Goal: Task Accomplishment & Management: Use online tool/utility

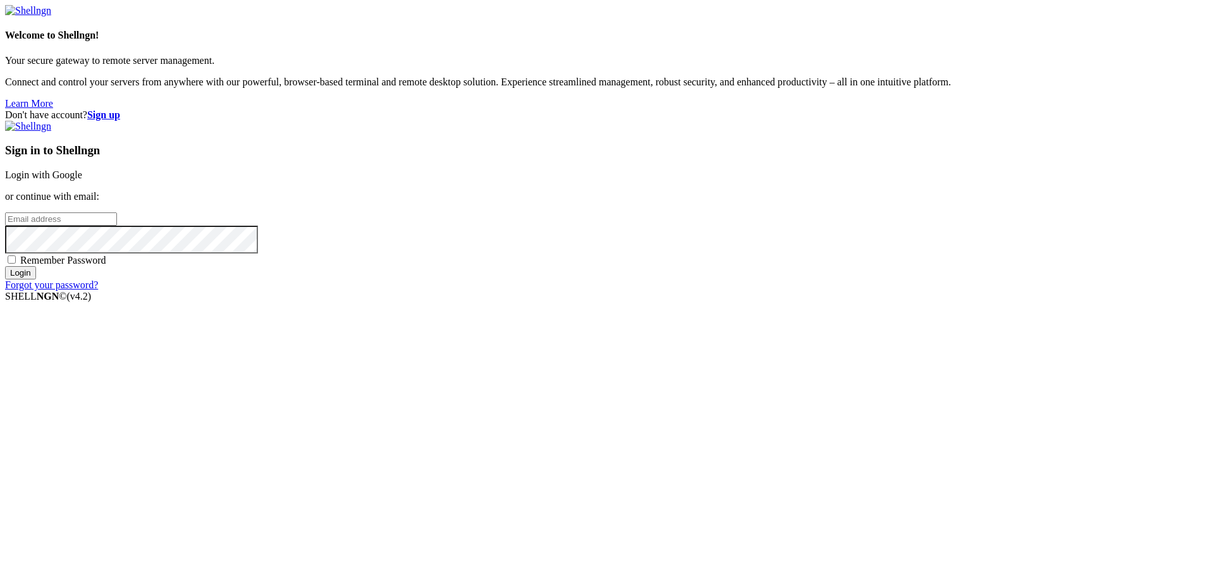
type input "[EMAIL_ADDRESS][DOMAIN_NAME]"
click at [36, 279] on input "Login" at bounding box center [20, 272] width 31 height 13
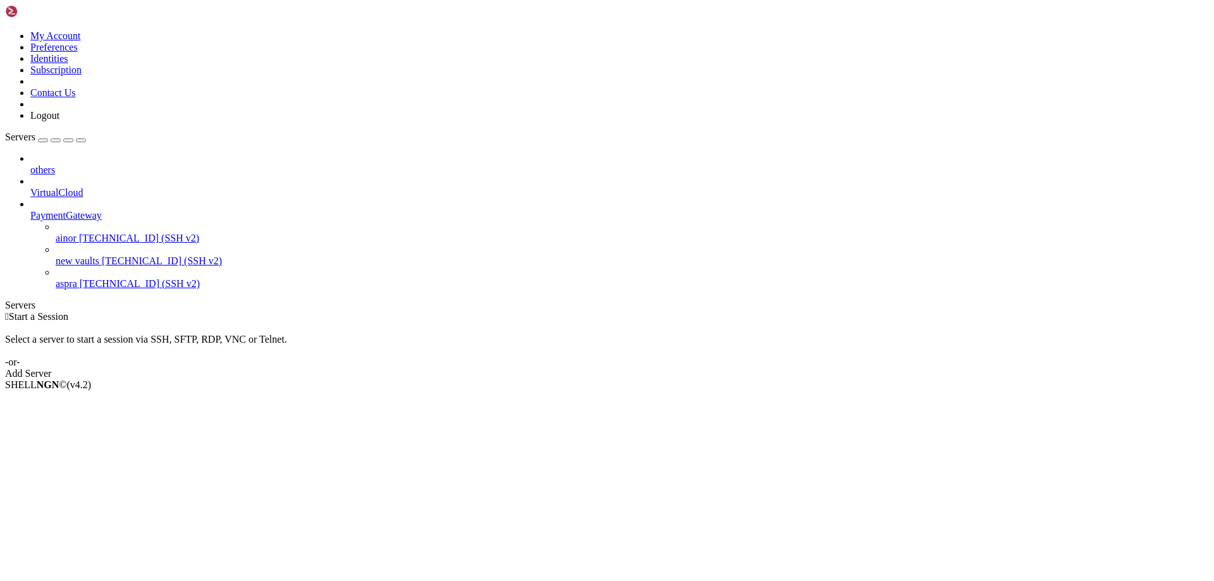
click at [75, 255] on span "new vaults" at bounding box center [78, 260] width 44 height 11
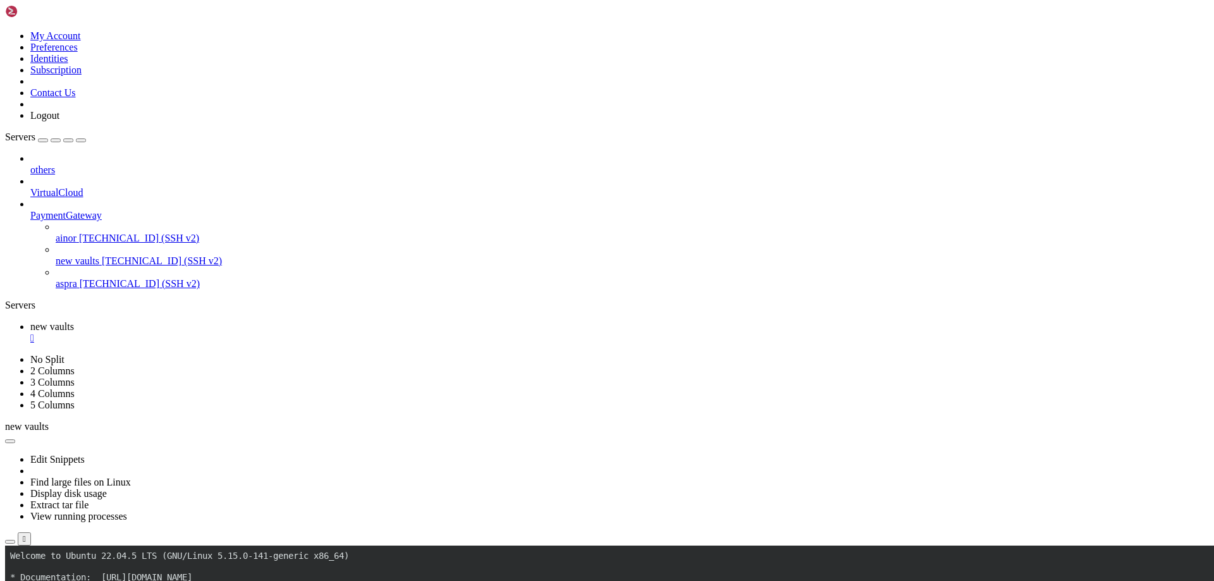
click at [233, 333] on div "" at bounding box center [619, 338] width 1179 height 11
